Goal: Communication & Community: Answer question/provide support

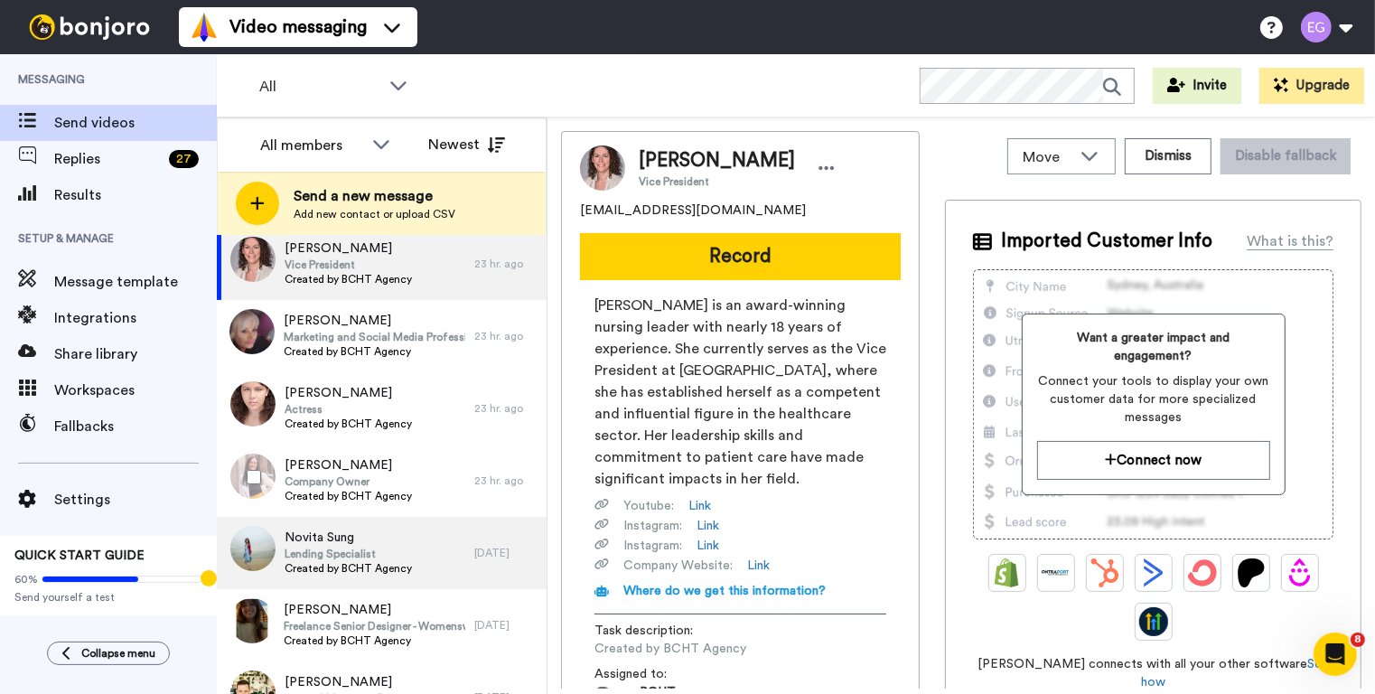
scroll to position [286, 0]
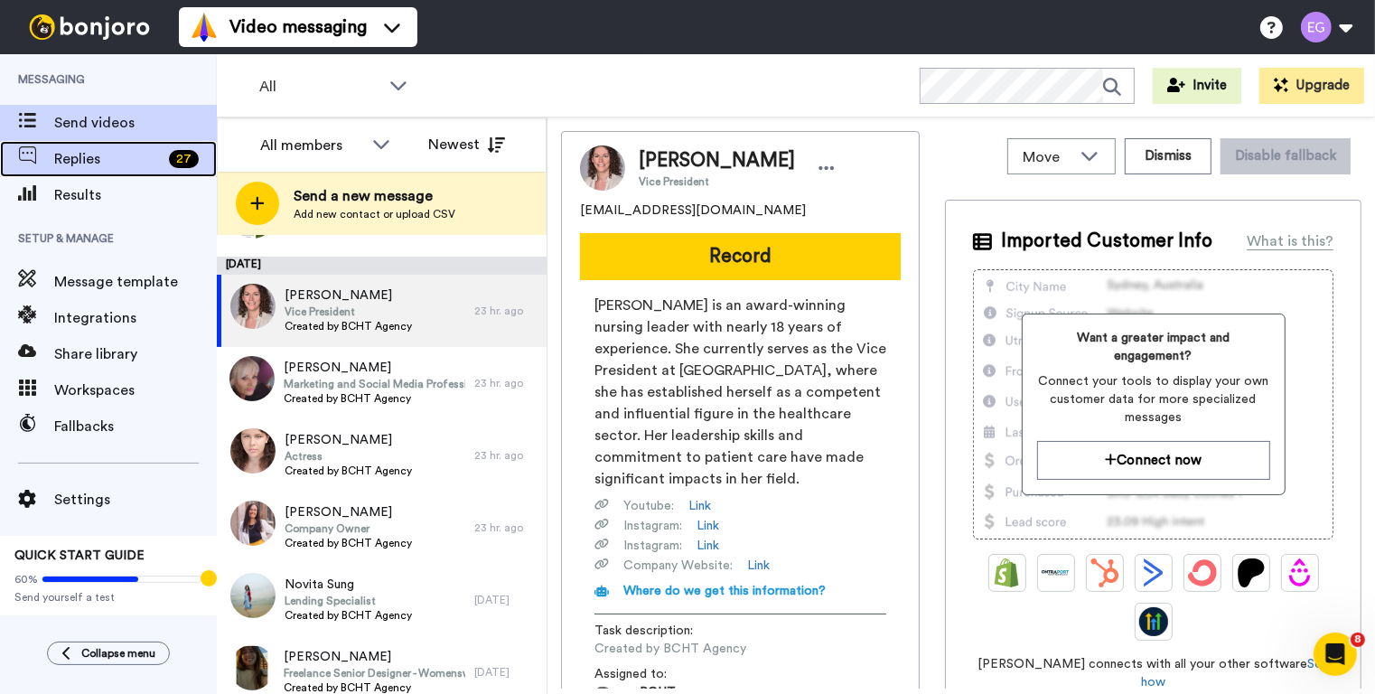
click at [129, 152] on span "Replies" at bounding box center [108, 159] width 108 height 22
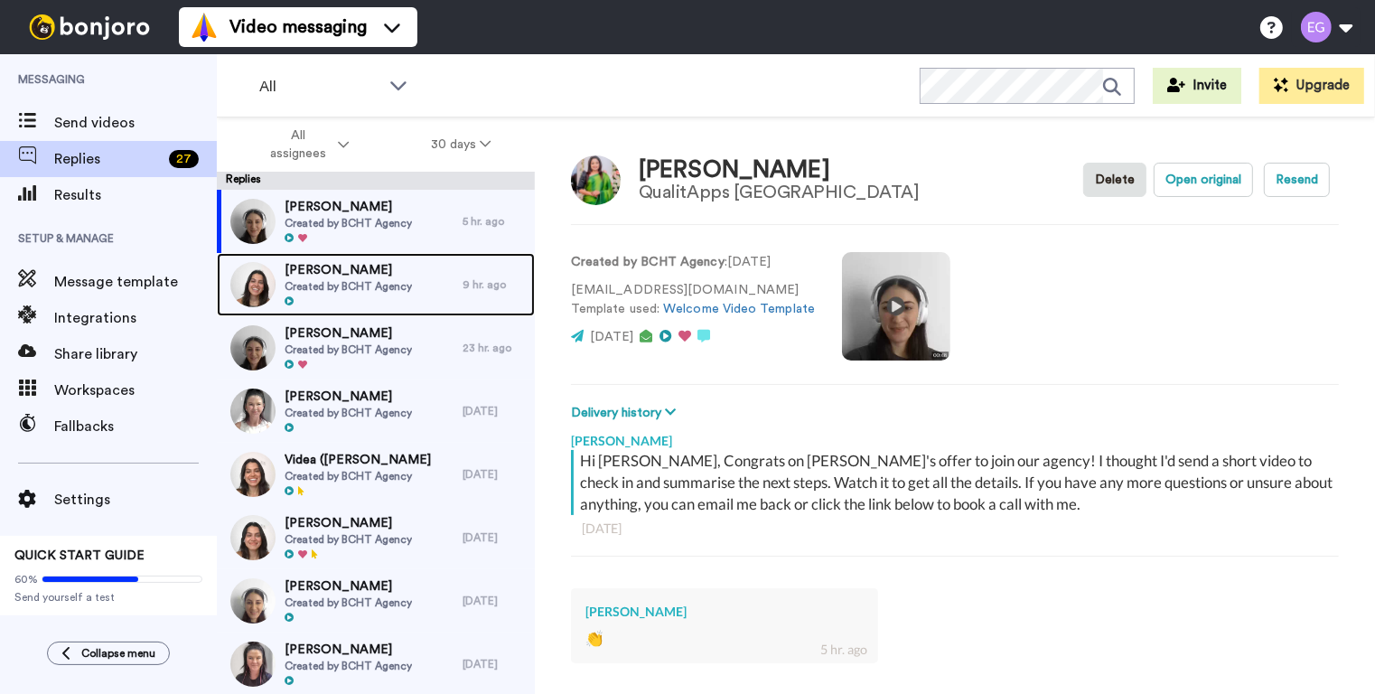
click at [377, 287] on span "Created by BCHT Agency" at bounding box center [348, 286] width 127 height 14
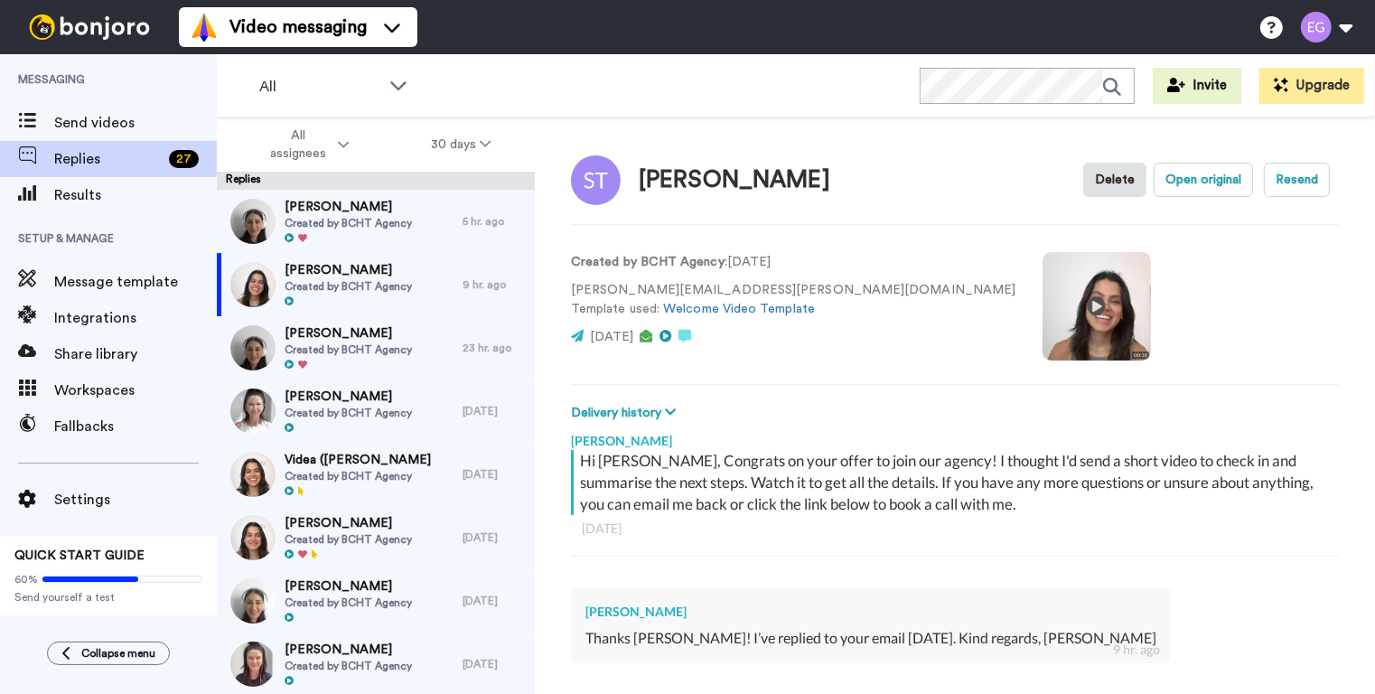
type textarea "x"
click at [144, 127] on span "Send videos" at bounding box center [135, 123] width 163 height 22
